Goal: Communication & Community: Share content

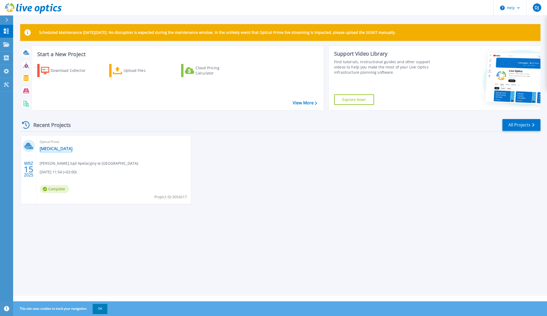
click at [48, 149] on link "COPD" at bounding box center [56, 148] width 33 height 5
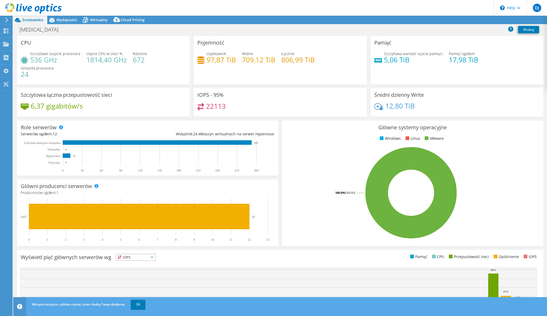
select select "EUFrankfurt"
select select "EUR"
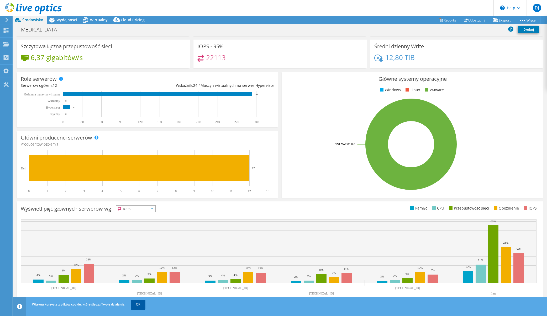
click at [142, 305] on link "OK" at bounding box center [138, 304] width 15 height 9
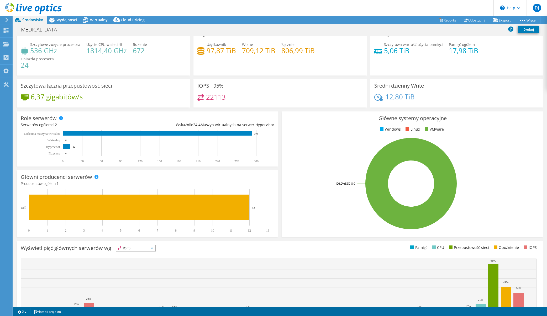
scroll to position [0, 0]
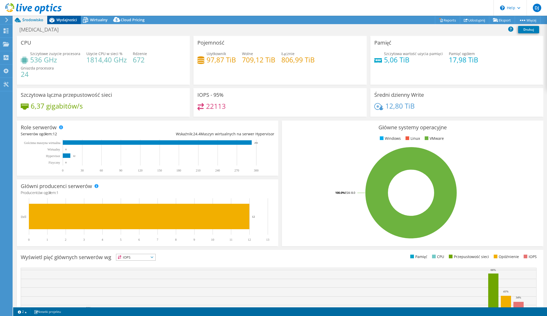
click at [65, 22] on span "Wydajności" at bounding box center [66, 19] width 20 height 5
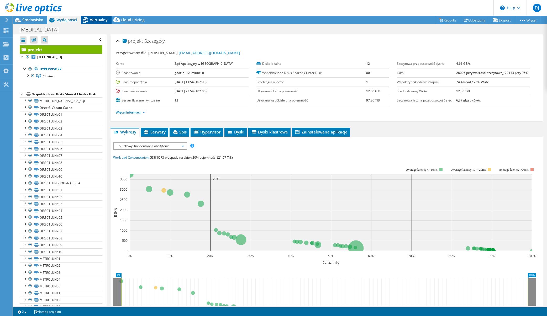
click at [96, 21] on span "Wirtualny" at bounding box center [99, 19] width 18 height 5
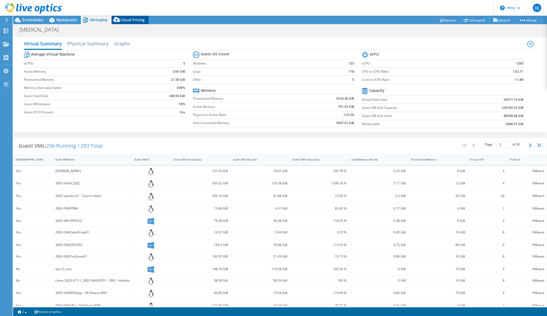
click at [127, 19] on span "Cloud Pricing" at bounding box center [133, 19] width 24 height 5
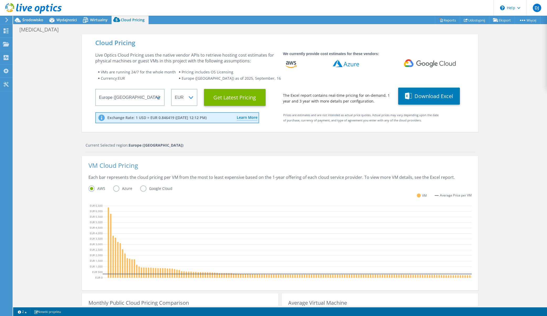
click at [31, 72] on div "Cloud Pricing Live Optics Cloud Pricing uses the native vendor APIs to retrieve…" at bounding box center [280, 212] width 534 height 357
click at [472, 19] on link "Udostępnij" at bounding box center [474, 20] width 29 height 8
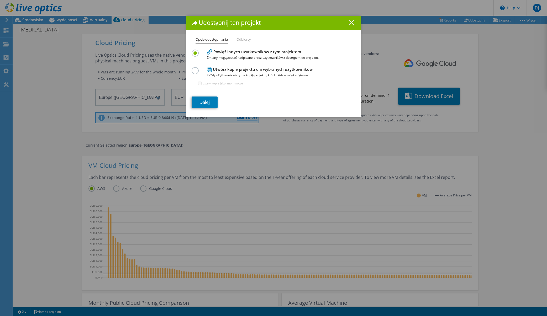
click at [350, 23] on icon at bounding box center [351, 23] width 6 height 6
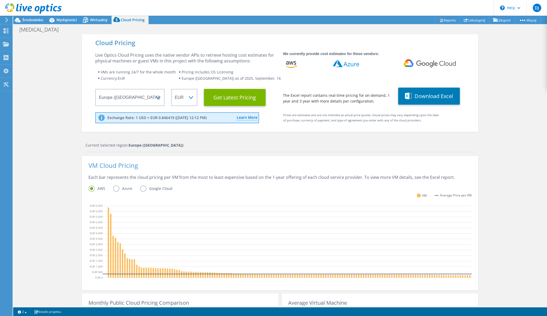
click at [36, 63] on div "Cloud Pricing Live Optics Cloud Pricing uses the native vendor APIs to retrieve…" at bounding box center [280, 212] width 534 height 357
click at [15, 30] on div "Pulpit" at bounding box center [19, 30] width 15 height 13
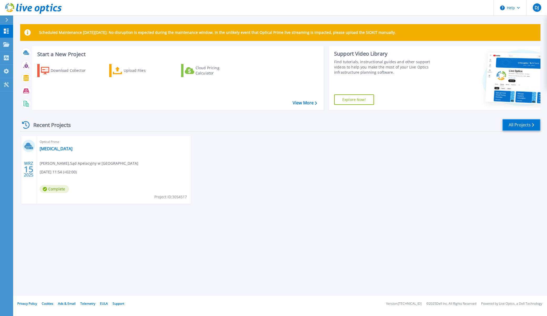
click at [524, 123] on link "All Projects" at bounding box center [521, 125] width 38 height 12
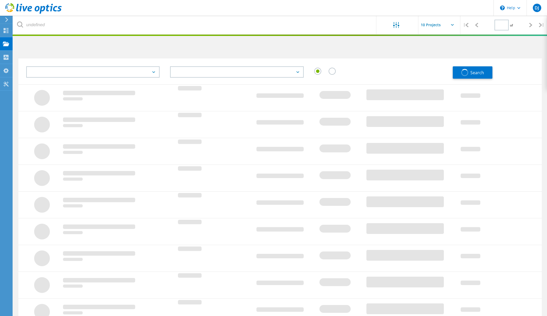
type input "1"
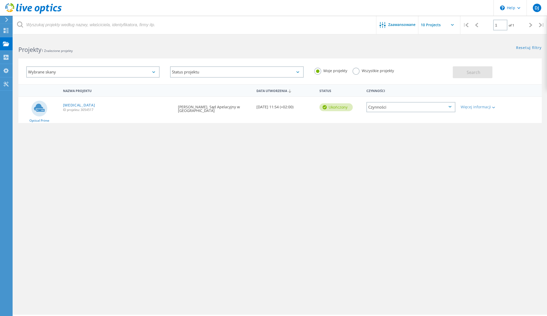
click at [451, 24] on icon at bounding box center [452, 25] width 3 height 2
click at [8, 21] on icon at bounding box center [7, 19] width 4 height 5
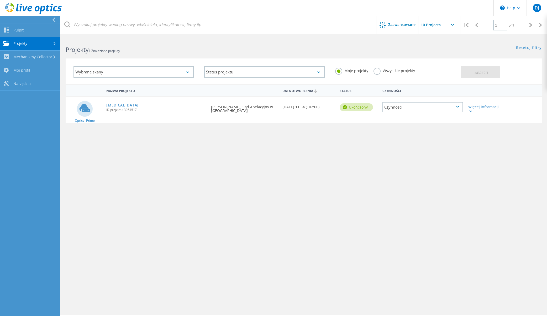
click at [28, 46] on link "Projekty" at bounding box center [30, 43] width 60 height 13
click at [20, 43] on link "Projekty" at bounding box center [30, 43] width 60 height 13
click at [388, 70] on label "Wszystkie projekty" at bounding box center [393, 70] width 41 height 5
click at [0, 0] on input "Wszystkie projekty" at bounding box center [0, 0] width 0 height 0
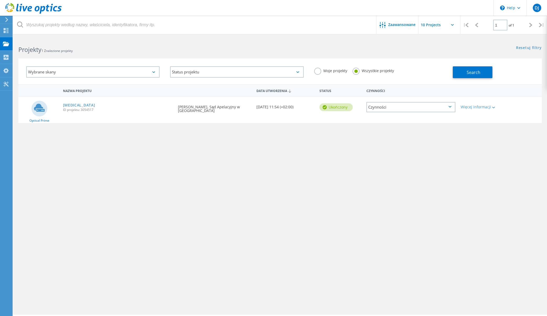
click at [6, 20] on icon at bounding box center [7, 19] width 4 height 5
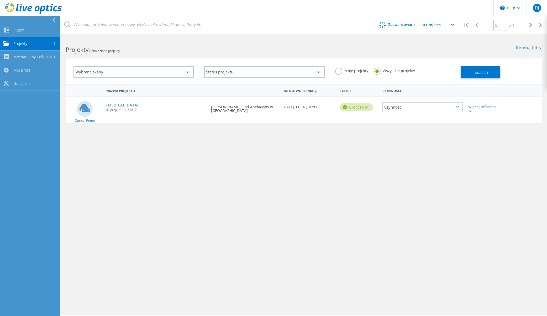
click at [91, 72] on div "Wybrane skany" at bounding box center [133, 71] width 120 height 11
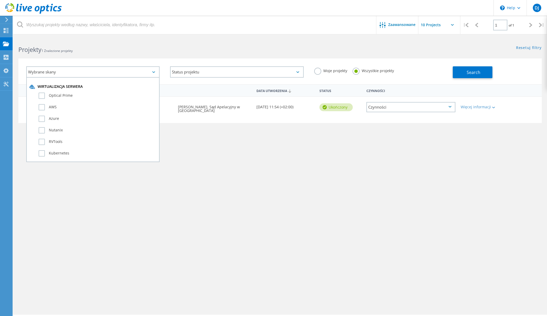
click at [75, 203] on div "Nazwa projektu Data utworzenia Status Czynności Optical Prime COPD ID projektu:…" at bounding box center [279, 152] width 523 height 136
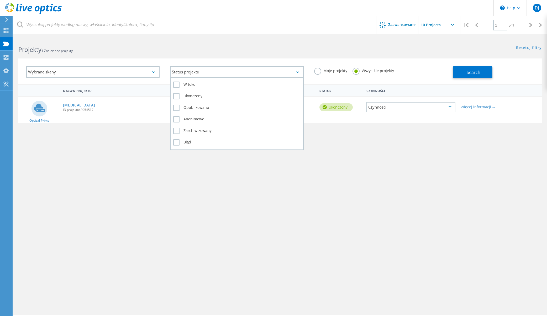
click at [183, 71] on div "Status projektu" at bounding box center [236, 71] width 133 height 11
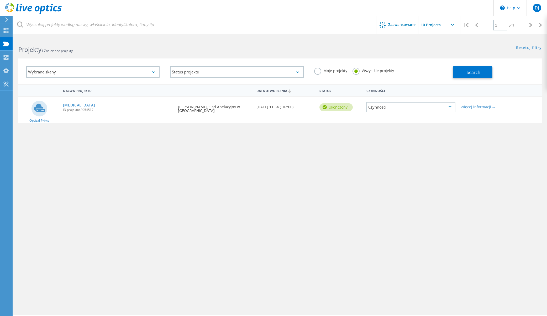
click at [173, 169] on div "Nazwa projektu Data utworzenia Status Czynności Optical Prime COPD ID projektu:…" at bounding box center [279, 152] width 523 height 136
click at [406, 24] on span "Zaawansowane" at bounding box center [401, 25] width 27 height 4
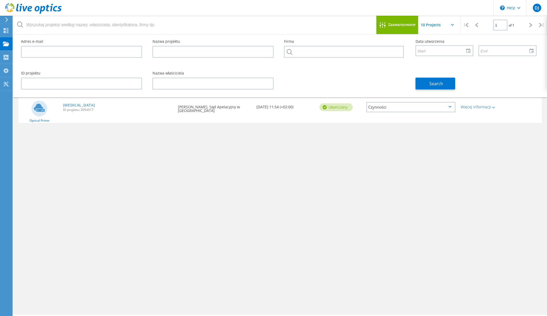
click at [439, 27] on input "text" at bounding box center [444, 25] width 52 height 18
click at [421, 181] on div "Nazwa projektu Data utworzenia Status Czynności Optical Prime COPD ID projektu:…" at bounding box center [279, 152] width 523 height 136
click at [454, 26] on input "text" at bounding box center [444, 25] width 52 height 18
click at [422, 144] on div "Nazwa projektu Data utworzenia Status Czynności Optical Prime COPD ID projektu:…" at bounding box center [279, 152] width 523 height 136
click at [283, 138] on div "Nazwa projektu Data utworzenia Status Czynności Optical Prime COPD ID projektu:…" at bounding box center [279, 152] width 523 height 136
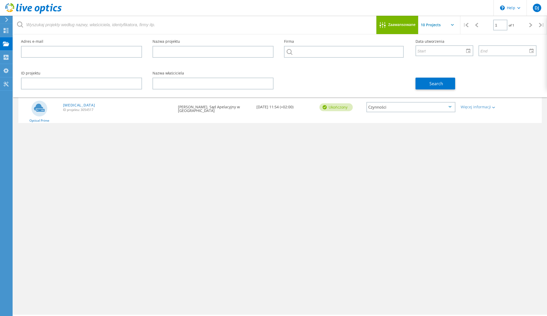
click at [310, 136] on div "Nazwa projektu Data utworzenia Status Czynności Optical Prime COPD ID projektu:…" at bounding box center [279, 152] width 523 height 136
click at [538, 8] on span "DJ" at bounding box center [537, 8] width 4 height 4
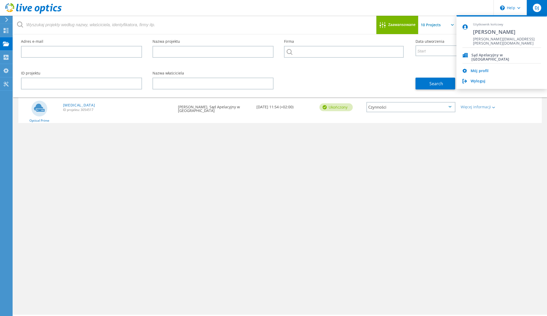
click at [402, 153] on div "Nazwa projektu Data utworzenia Status Czynności Optical Prime COPD ID projektu:…" at bounding box center [279, 152] width 523 height 136
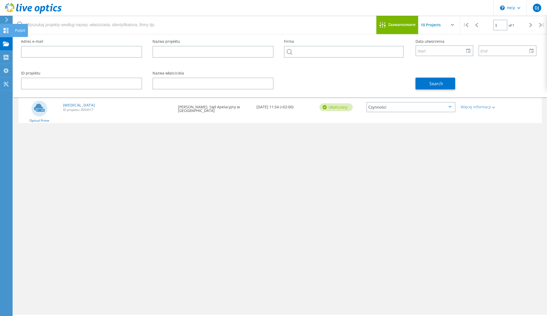
click at [17, 31] on div "Pulpit" at bounding box center [20, 31] width 10 height 4
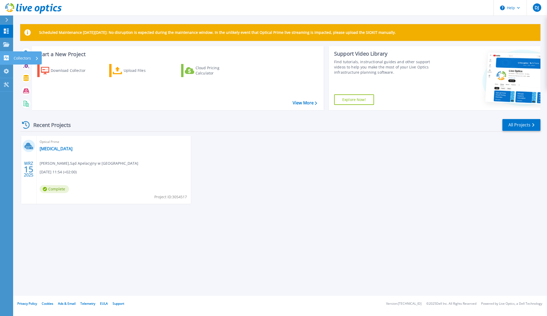
click at [19, 57] on p "Collectors" at bounding box center [22, 58] width 17 height 14
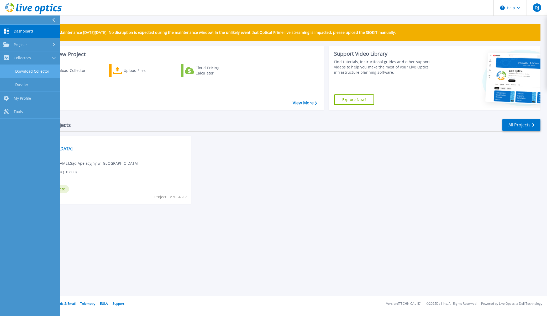
click at [19, 71] on link "Download Collector" at bounding box center [30, 71] width 60 height 13
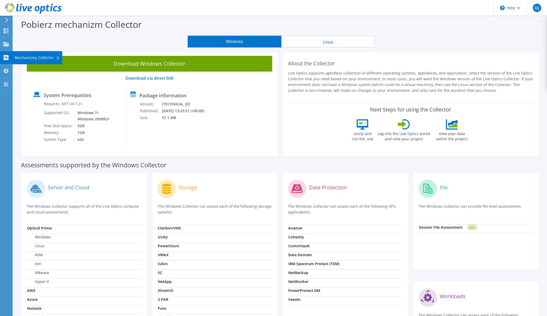
click at [48, 59] on div "Mechanizmy Collector" at bounding box center [37, 57] width 50 height 13
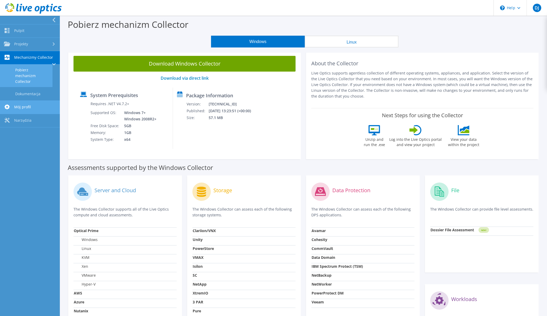
click at [23, 105] on link "Mój profil" at bounding box center [30, 107] width 60 height 13
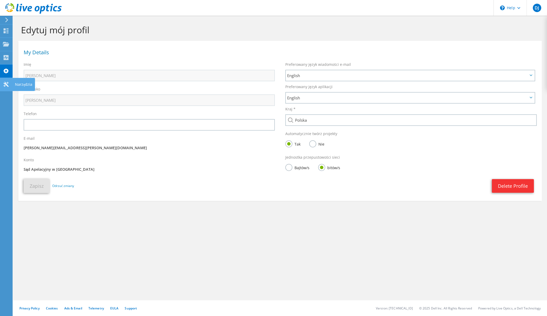
click at [20, 86] on div "Narzędzia" at bounding box center [23, 84] width 23 height 13
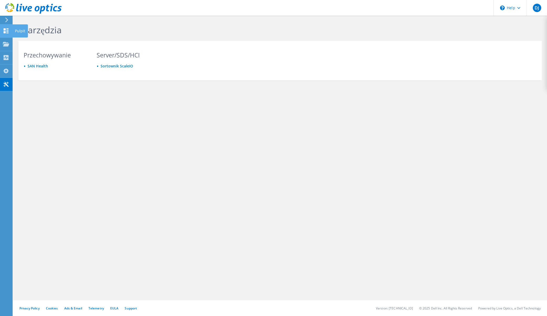
click at [6, 30] on use at bounding box center [6, 30] width 5 height 5
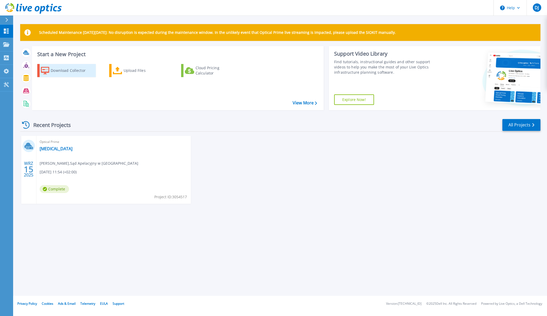
click at [66, 70] on div "Download Collector" at bounding box center [72, 70] width 42 height 10
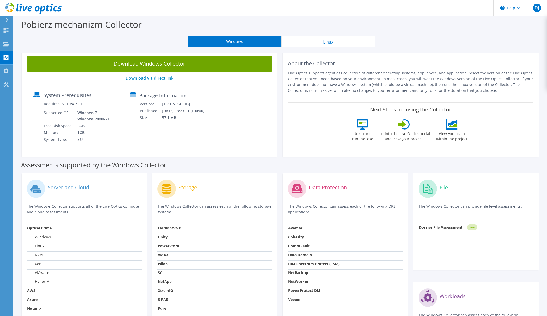
click at [327, 40] on button "Linux" at bounding box center [328, 42] width 94 height 12
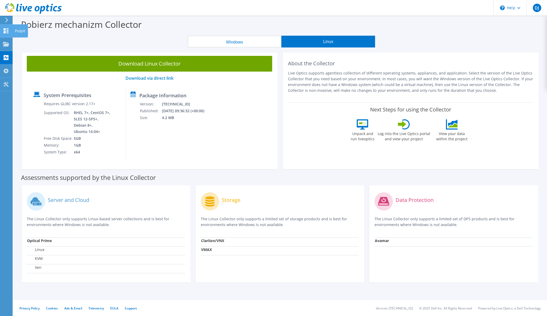
click at [5, 31] on use at bounding box center [6, 30] width 5 height 5
click at [18, 30] on div "Pulpit" at bounding box center [19, 30] width 15 height 13
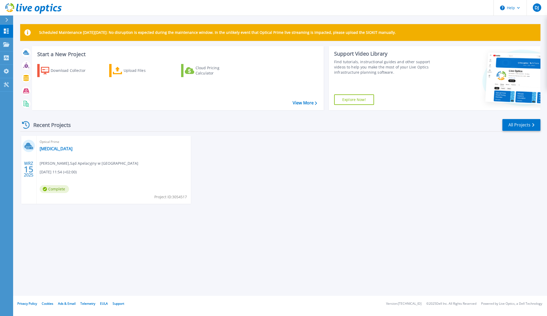
click at [379, 183] on div "WRZ 15 2025 Optical Prime COPD Arkadiusz Szymanski , Sąd Apelacyjny w Katowicac…" at bounding box center [278, 175] width 524 height 78
click at [535, 8] on span "DJ" at bounding box center [537, 8] width 4 height 4
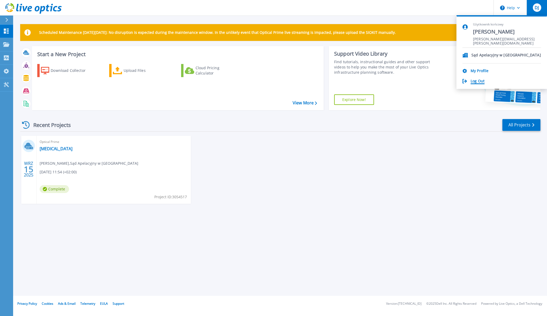
click at [477, 81] on link "Log Out" at bounding box center [477, 81] width 14 height 5
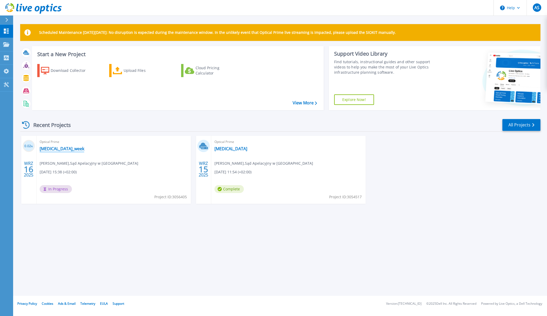
click at [52, 148] on link "[MEDICAL_DATA]_week" at bounding box center [62, 148] width 45 height 5
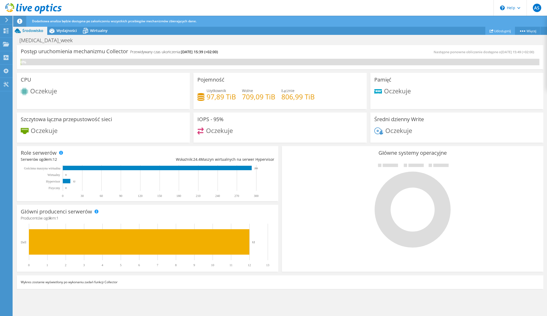
click at [496, 30] on link "Udostępnij" at bounding box center [500, 31] width 30 height 8
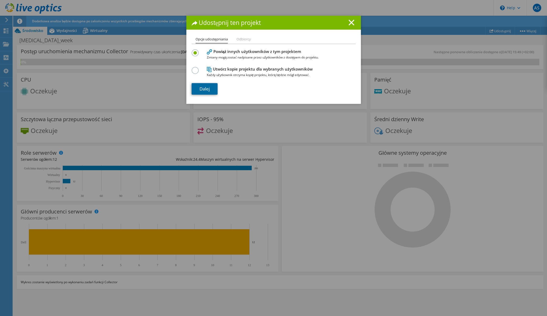
click at [207, 89] on link "Dalej" at bounding box center [205, 89] width 26 height 12
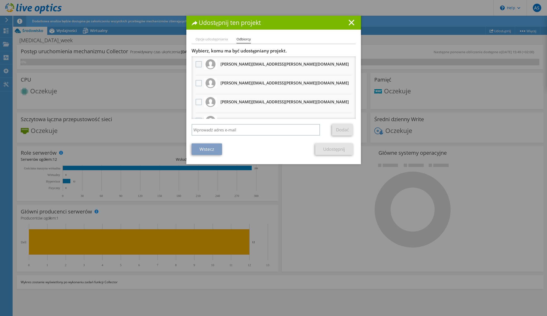
click at [200, 65] on label at bounding box center [199, 64] width 8 height 6
click at [0, 0] on input "checkbox" at bounding box center [0, 0] width 0 height 0
click at [200, 83] on label at bounding box center [199, 83] width 8 height 6
click at [0, 0] on input "checkbox" at bounding box center [0, 0] width 0 height 0
click at [198, 101] on label at bounding box center [199, 102] width 8 height 6
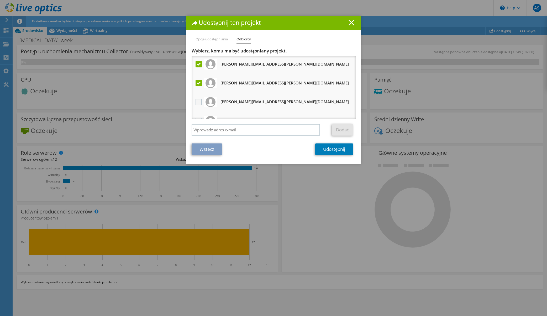
click at [0, 0] on input "checkbox" at bounding box center [0, 0] width 0 height 0
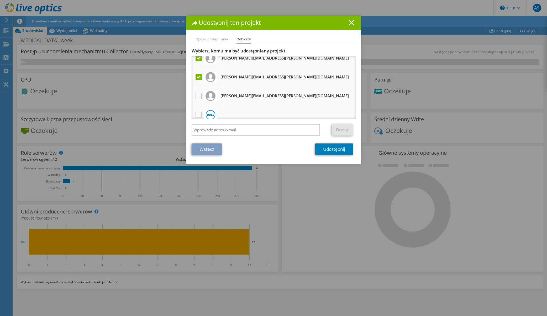
scroll to position [27, 0]
click at [198, 95] on label at bounding box center [199, 94] width 8 height 6
click at [0, 0] on input "checkbox" at bounding box center [0, 0] width 0 height 0
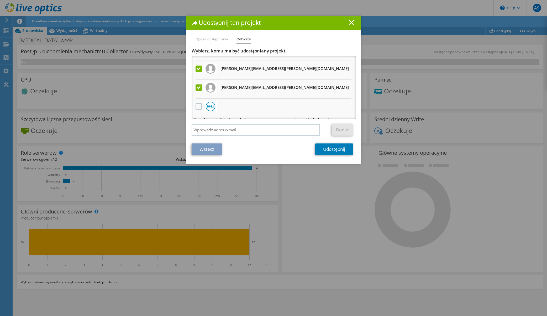
scroll to position [47, 0]
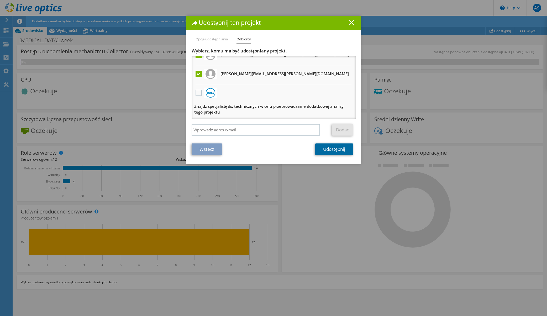
click at [333, 149] on link "Udostępnij" at bounding box center [334, 150] width 38 height 12
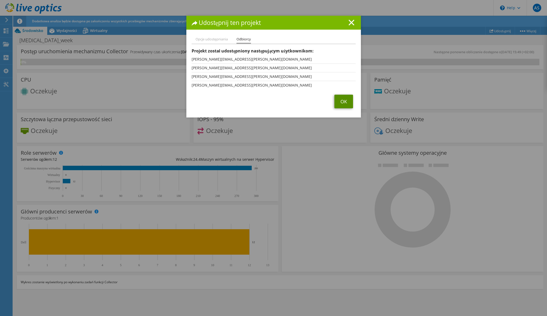
click at [343, 102] on link "OK" at bounding box center [343, 102] width 19 height 14
